Goal: Find contact information: Find contact information

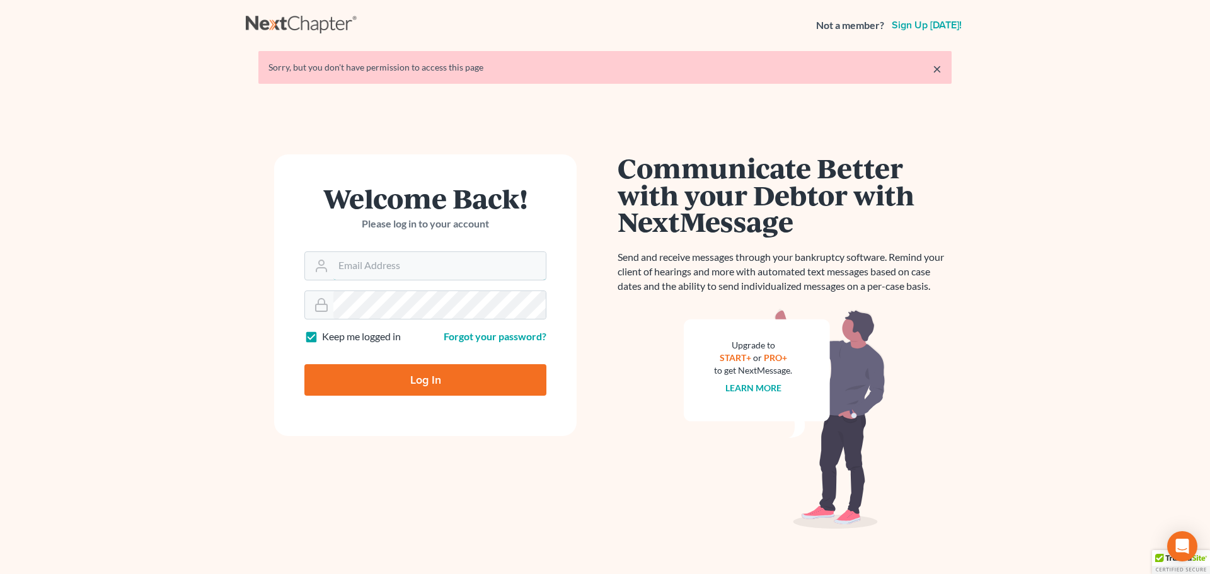
type input "[PERSON_NAME][EMAIL_ADDRESS][DOMAIN_NAME]"
click at [376, 372] on input "Log In" at bounding box center [425, 380] width 242 height 32
type input "Thinking..."
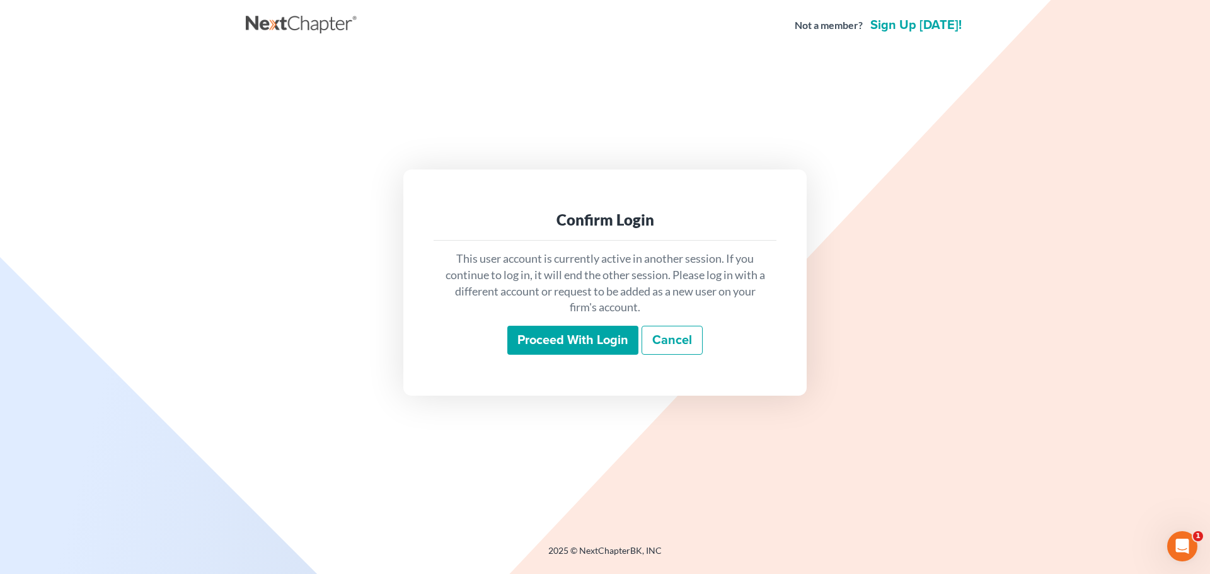
click at [603, 338] on input "Proceed with login" at bounding box center [572, 340] width 131 height 29
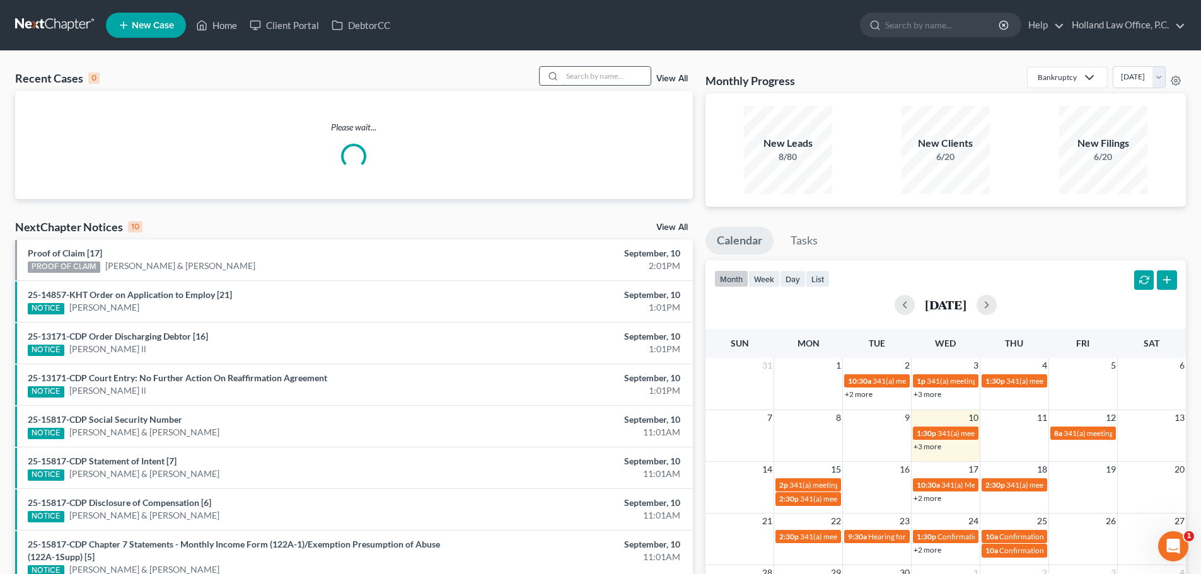
click at [581, 79] on input "search" at bounding box center [606, 76] width 88 height 18
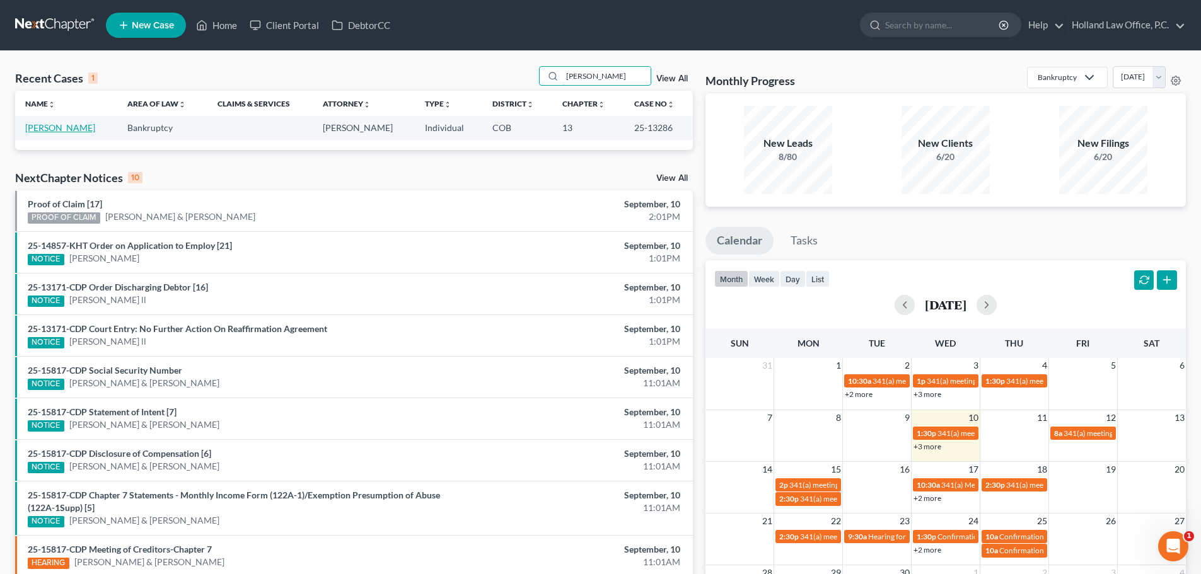
type input "Johnathan"
click at [55, 130] on link "Stien, Johnathan" at bounding box center [60, 127] width 70 height 11
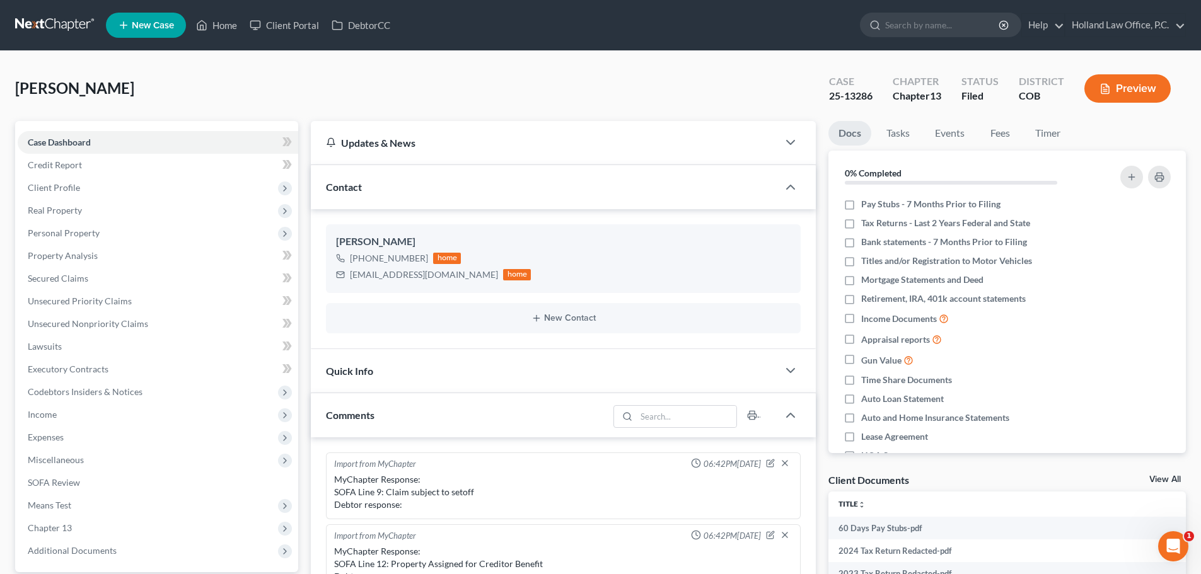
scroll to position [296, 0]
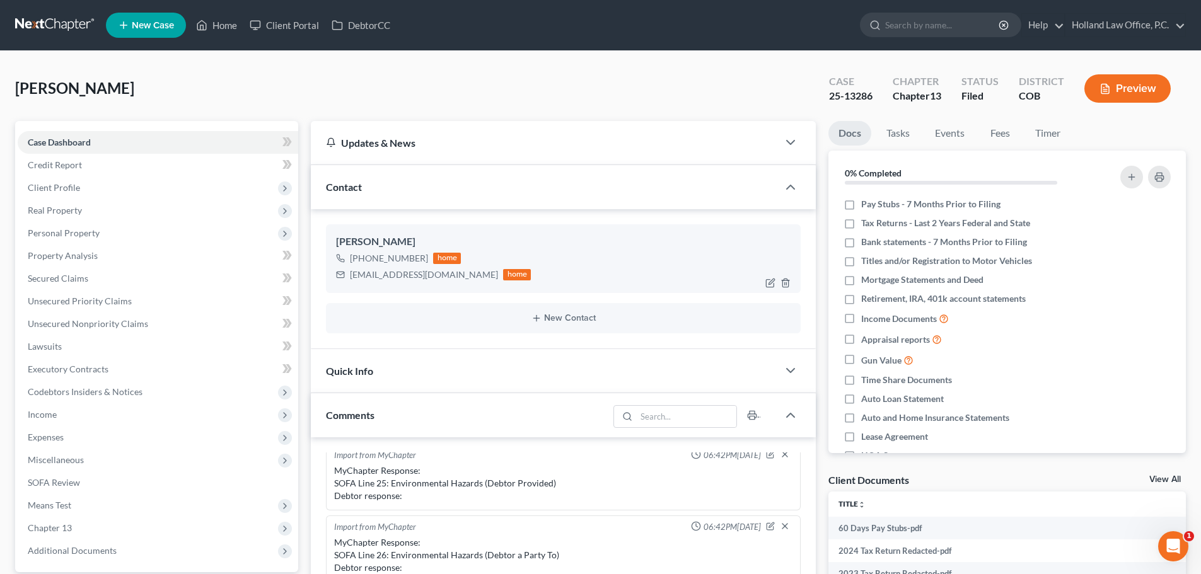
drag, startPoint x: 423, startPoint y: 261, endPoint x: 363, endPoint y: 256, distance: 60.1
click at [363, 256] on div "+1 (815) 977-1608" at bounding box center [389, 258] width 78 height 13
copy div "(815) 977-1608"
